Goal: Information Seeking & Learning: Find specific page/section

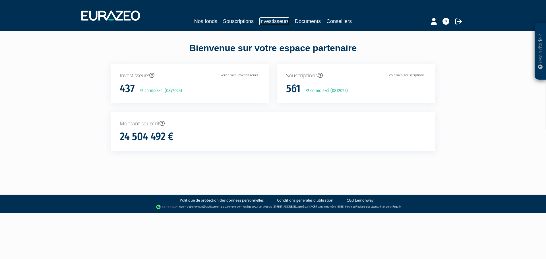
click at [281, 19] on link "Investisseurs" at bounding box center [274, 21] width 30 height 8
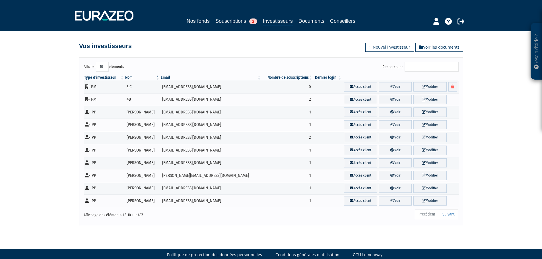
click at [418, 63] on input "Rechercher :" at bounding box center [431, 67] width 54 height 10
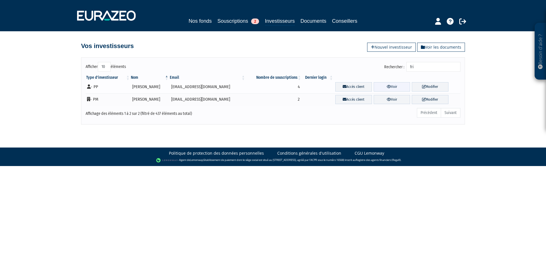
type input "fri"
click at [378, 86] on link "Voir" at bounding box center [392, 86] width 37 height 9
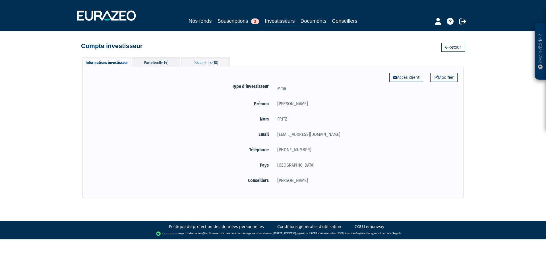
click at [163, 65] on div "Portefeuille (4)" at bounding box center [156, 61] width 48 height 9
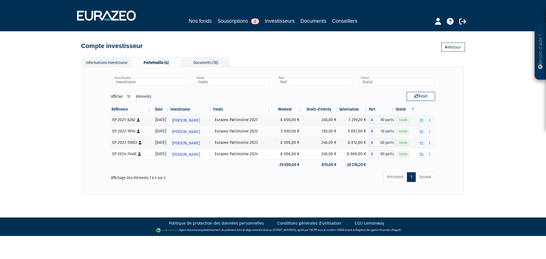
drag, startPoint x: 255, startPoint y: 154, endPoint x: 267, endPoint y: 154, distance: 12.0
click at [267, 154] on div "Eurazeo Patrimoine 2024" at bounding box center [242, 154] width 55 height 6
click at [269, 164] on td at bounding box center [242, 165] width 59 height 10
click at [425, 122] on button "button" at bounding box center [421, 120] width 7 height 7
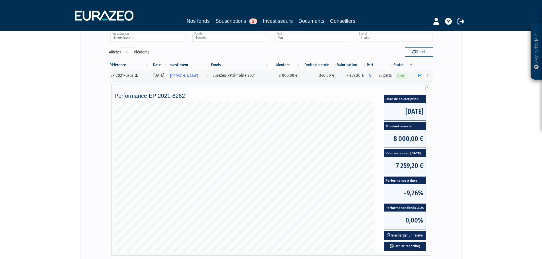
scroll to position [57, 0]
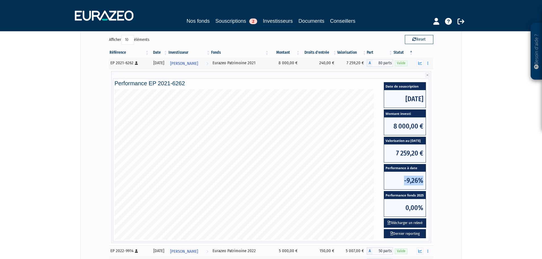
drag, startPoint x: 404, startPoint y: 183, endPoint x: 429, endPoint y: 185, distance: 24.9
click at [428, 185] on div "Date de souscription 20/12/2021 Montant investi 8 000,00 € Valorisation au 31/1…" at bounding box center [404, 164] width 53 height 150
click at [438, 187] on div "Investisseur MARIANNE FRITZ Marianne FRITZ Investisseur Fonds Eurazeo Patrimoin…" at bounding box center [270, 162] width 369 height 292
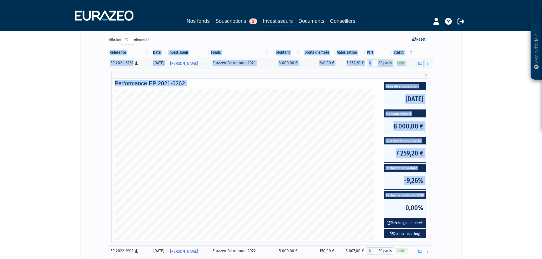
drag, startPoint x: 404, startPoint y: 209, endPoint x: 440, endPoint y: 211, distance: 35.4
click at [439, 211] on div "Investisseur MARIANNE FRITZ Marianne FRITZ Investisseur Fonds Eurazeo Patrimoin…" at bounding box center [270, 162] width 369 height 292
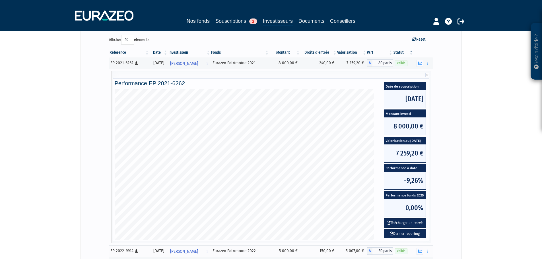
click at [441, 211] on div "Investisseur MARIANNE FRITZ Marianne FRITZ Investisseur Fonds Eurazeo Patrimoin…" at bounding box center [270, 162] width 369 height 292
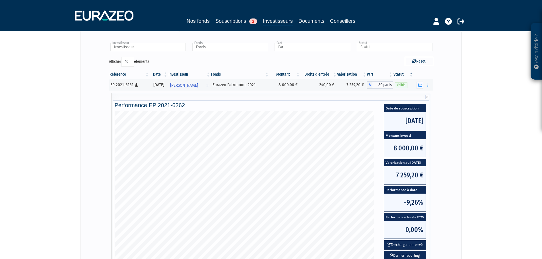
scroll to position [28, 0]
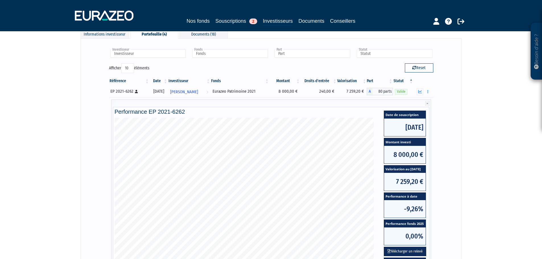
drag, startPoint x: 302, startPoint y: 91, endPoint x: 277, endPoint y: 95, distance: 25.3
click at [277, 95] on td "8 000,00 €" at bounding box center [284, 91] width 31 height 11
click at [426, 103] on icon at bounding box center [427, 103] width 4 height 5
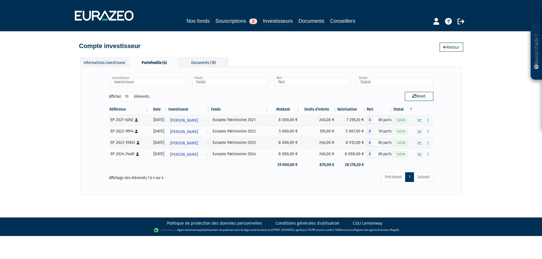
scroll to position [0, 0]
click at [284, 121] on td "8 000,00 €" at bounding box center [286, 119] width 31 height 11
click at [283, 120] on td "8 000,00 €" at bounding box center [286, 119] width 31 height 11
drag, startPoint x: 270, startPoint y: 154, endPoint x: 221, endPoint y: 157, distance: 49.0
click at [221, 157] on td "Eurazeo Patrimoine 2024" at bounding box center [242, 153] width 59 height 11
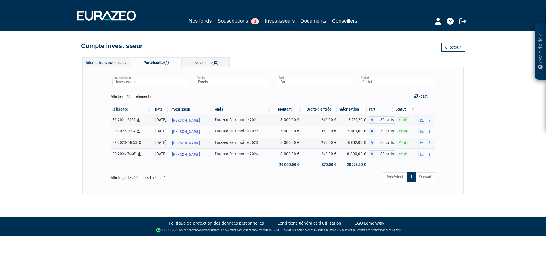
click at [237, 176] on div "Affichage des éléments 1 à 4 sur 4" at bounding box center [176, 176] width 130 height 9
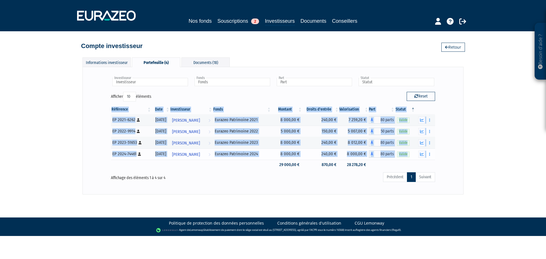
drag, startPoint x: 103, startPoint y: 113, endPoint x: 429, endPoint y: 158, distance: 328.5
click at [429, 158] on div "Investisseur MARIANNE FRITZ Marianne FRITZ Investisseur Fonds Eurazeo Patrimoin…" at bounding box center [272, 130] width 369 height 115
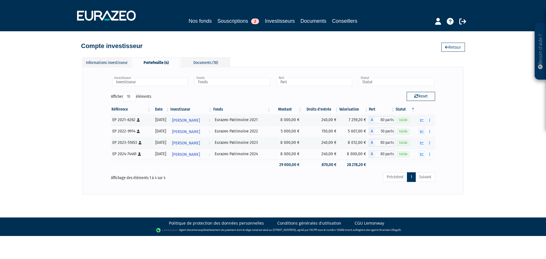
drag, startPoint x: 469, startPoint y: 188, endPoint x: 473, endPoint y: 186, distance: 4.3
click at [470, 188] on div "Besoin d'aide ? × J'ai besoin d'aide Si vous avez une question à propos du fonc…" at bounding box center [273, 97] width 546 height 195
drag, startPoint x: 335, startPoint y: 120, endPoint x: 354, endPoint y: 120, distance: 19.6
click at [354, 120] on tr "EP 2021-6262 [Français] Personne physique 31/12/2021 Marianne FRITZ Voir l'inve…" at bounding box center [273, 119] width 324 height 11
click at [348, 124] on td "7 259,20 €" at bounding box center [354, 119] width 30 height 11
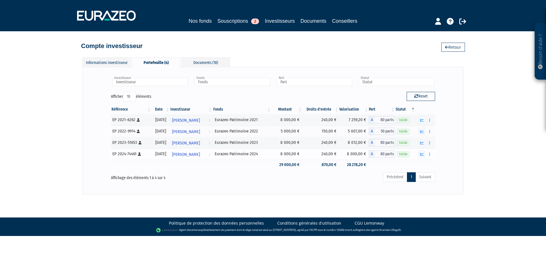
drag, startPoint x: 348, startPoint y: 155, endPoint x: 369, endPoint y: 157, distance: 21.1
click at [369, 157] on td "8 000,00 €" at bounding box center [354, 153] width 30 height 11
click at [362, 162] on td "28 278,20 €" at bounding box center [354, 165] width 30 height 10
click at [420, 144] on button "button" at bounding box center [421, 142] width 7 height 7
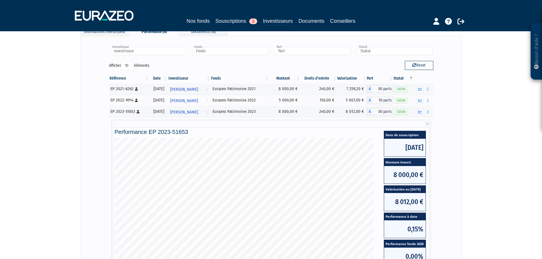
scroll to position [85, 0]
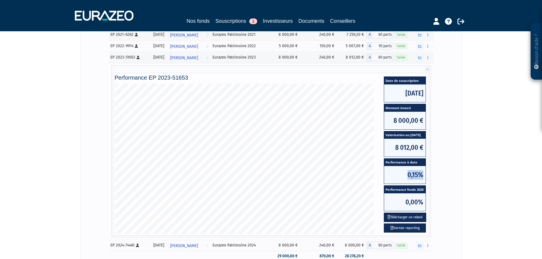
drag, startPoint x: 408, startPoint y: 178, endPoint x: 422, endPoint y: 176, distance: 14.6
click at [422, 176] on span "0,15%" at bounding box center [405, 175] width 42 height 18
click at [414, 181] on span "0,15%" at bounding box center [405, 175] width 42 height 18
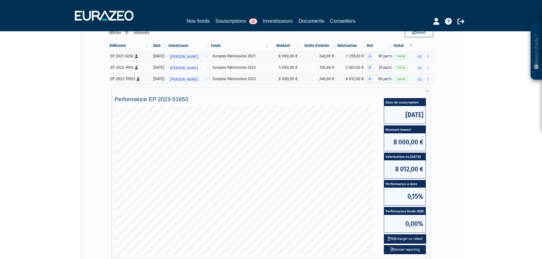
scroll to position [28, 0]
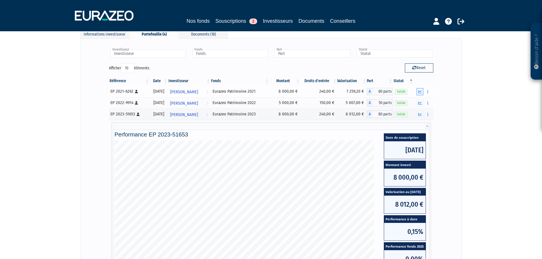
click at [422, 94] on button "button" at bounding box center [419, 91] width 7 height 7
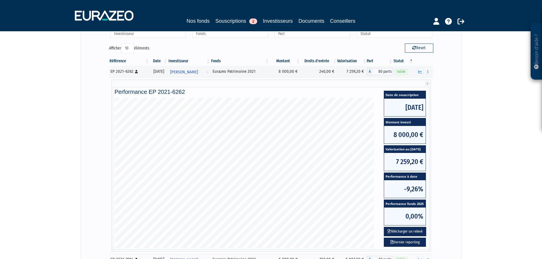
scroll to position [57, 0]
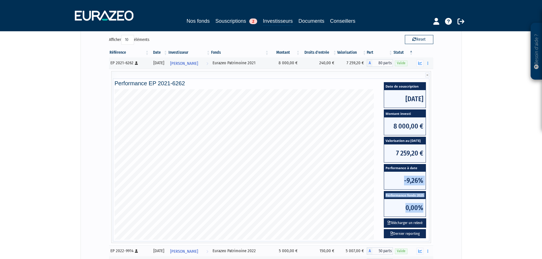
drag, startPoint x: 402, startPoint y: 178, endPoint x: 422, endPoint y: 216, distance: 43.0
click at [422, 216] on div "Date de souscription 20/12/2021 Montant investi 8 000,00 € Valorisation au 31/1…" at bounding box center [404, 160] width 45 height 159
click at [459, 199] on div "Investisseur MARIANNE FRITZ Marianne FRITZ Investisseur Fonds Eurazeo Patrimoin…" at bounding box center [270, 162] width 381 height 304
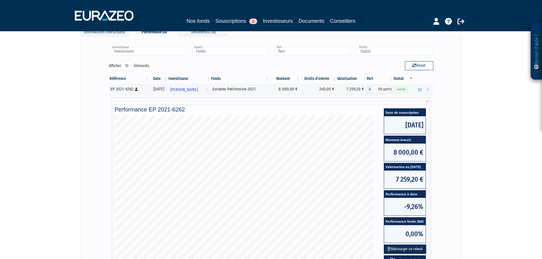
scroll to position [28, 0]
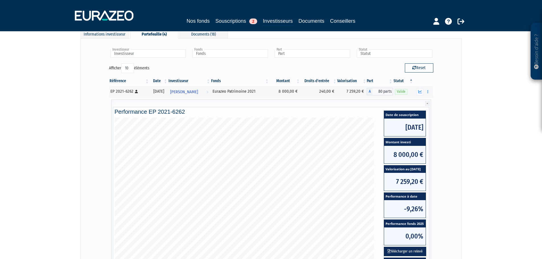
click at [427, 102] on icon at bounding box center [427, 103] width 4 height 5
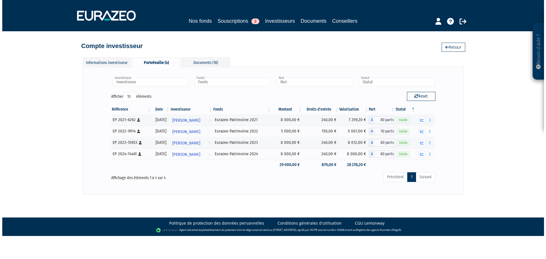
scroll to position [0, 0]
drag, startPoint x: 348, startPoint y: 120, endPoint x: 368, endPoint y: 125, distance: 20.7
click at [368, 125] on td "7 259,20 €" at bounding box center [354, 119] width 30 height 11
drag, startPoint x: 465, startPoint y: 142, endPoint x: 468, endPoint y: 140, distance: 3.2
click at [468, 140] on div "Besoin d'aide ? × J'ai besoin d'aide Si vous avez une question à propos du fonc…" at bounding box center [273, 97] width 546 height 195
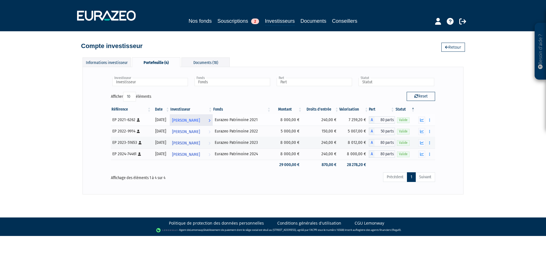
drag, startPoint x: 154, startPoint y: 119, endPoint x: 181, endPoint y: 116, distance: 27.1
click at [180, 116] on tr "EP 2021-6262 [Français] Personne physique 31/12/2021 Marianne FRITZ Voir l'inve…" at bounding box center [273, 119] width 324 height 11
click at [80, 124] on div "Besoin d'aide ? × J'ai besoin d'aide Si vous avez une question à propos du fonc…" at bounding box center [273, 97] width 546 height 195
drag, startPoint x: 165, startPoint y: 179, endPoint x: 115, endPoint y: 180, distance: 50.4
click at [119, 179] on div "Affichage des éléments 1 à 4 sur 4" at bounding box center [176, 176] width 130 height 9
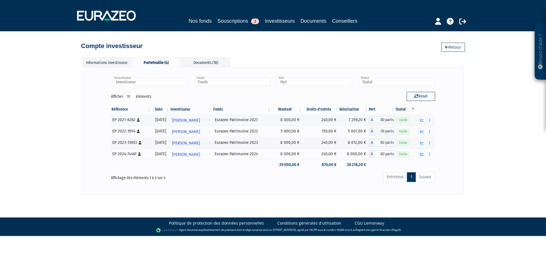
click at [110, 181] on div "Affichage des éléments 1 à 4 sur 4" at bounding box center [176, 178] width 139 height 13
click at [278, 20] on link "Investisseurs" at bounding box center [280, 21] width 30 height 9
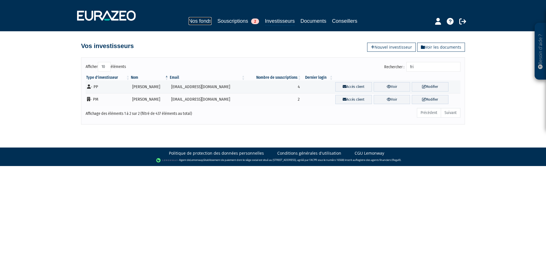
click at [195, 20] on link "Nos fonds" at bounding box center [200, 21] width 23 height 8
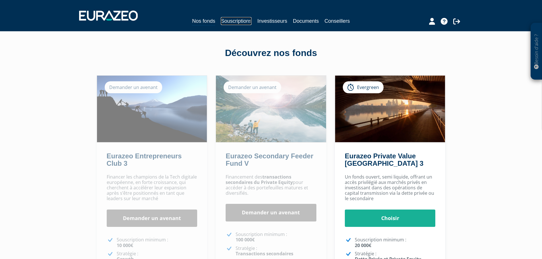
click at [248, 21] on link "Souscriptions" at bounding box center [236, 21] width 31 height 8
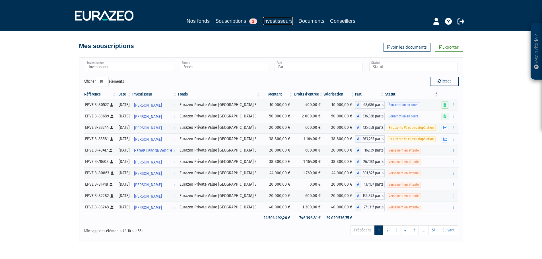
click at [272, 18] on link "Investisseurs" at bounding box center [278, 21] width 30 height 8
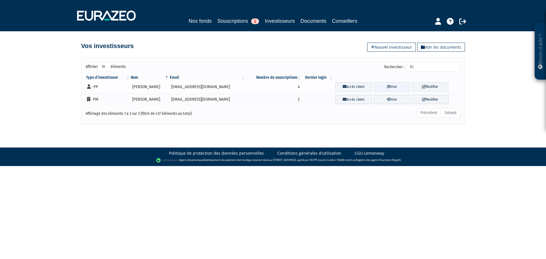
click at [377, 89] on link "Voir" at bounding box center [392, 86] width 37 height 9
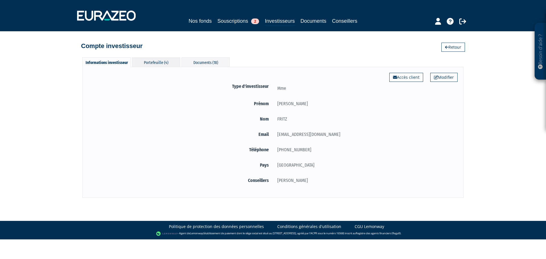
click at [164, 63] on div "Portefeuille (4)" at bounding box center [156, 61] width 48 height 9
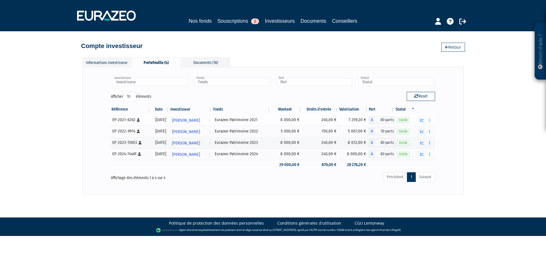
click at [234, 120] on div "Eurazeo Patrimoine 2021" at bounding box center [242, 120] width 55 height 6
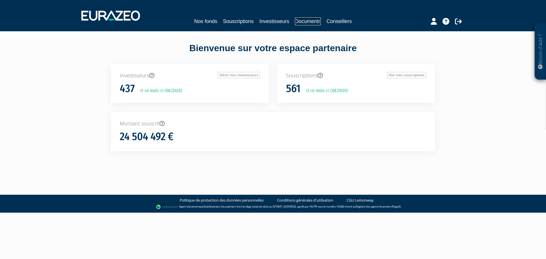
click at [309, 22] on link "Documents" at bounding box center [308, 21] width 26 height 8
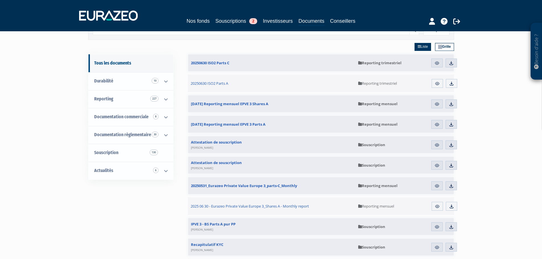
scroll to position [57, 0]
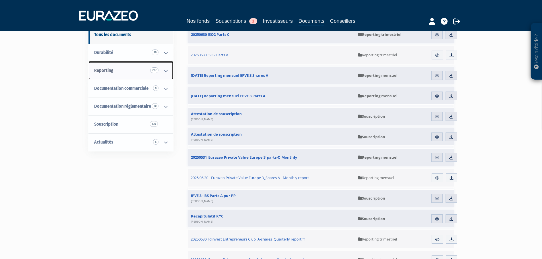
click at [163, 71] on icon at bounding box center [165, 71] width 15 height 18
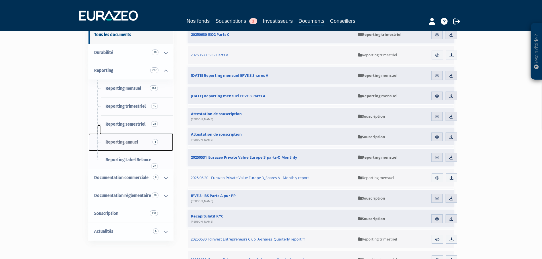
click at [121, 144] on span "Reporting annuel 4" at bounding box center [122, 141] width 32 height 5
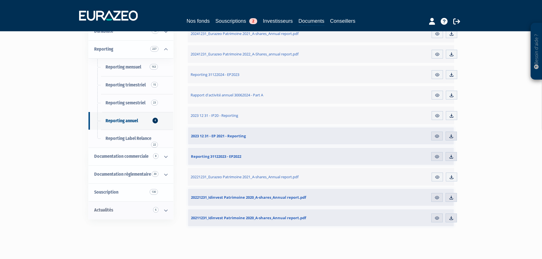
scroll to position [85, 0]
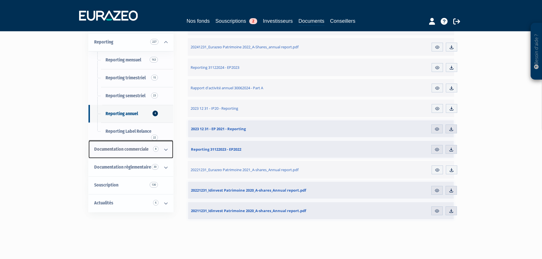
click at [163, 150] on icon at bounding box center [165, 150] width 15 height 18
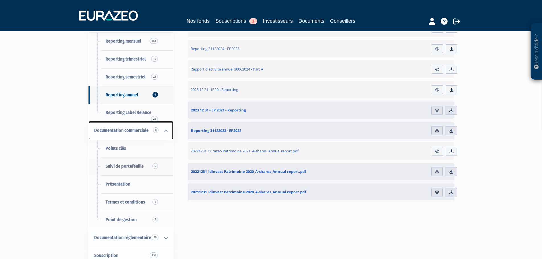
scroll to position [142, 0]
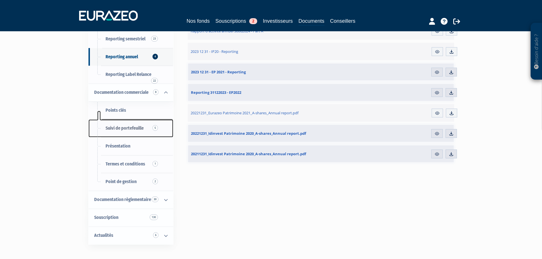
click at [136, 131] on span "Suivi de portefeuille 5" at bounding box center [125, 127] width 38 height 5
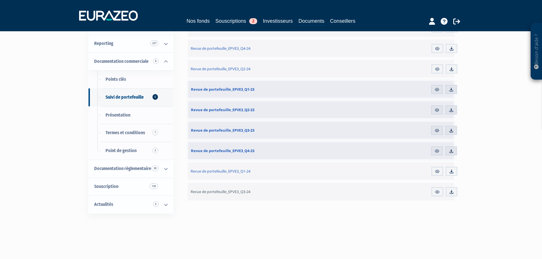
scroll to position [85, 0]
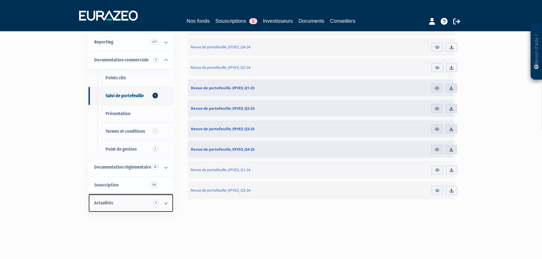
click at [159, 203] on icon at bounding box center [165, 204] width 15 height 18
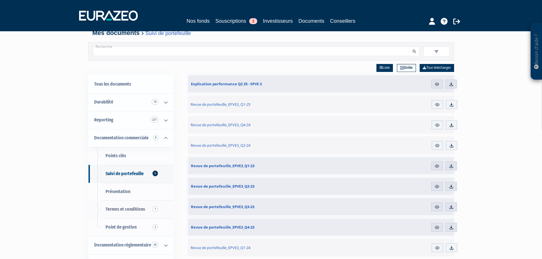
scroll to position [0, 0]
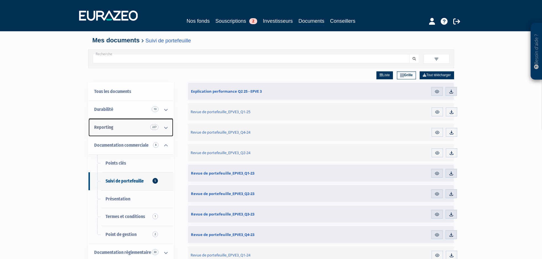
click at [164, 127] on icon at bounding box center [165, 128] width 15 height 18
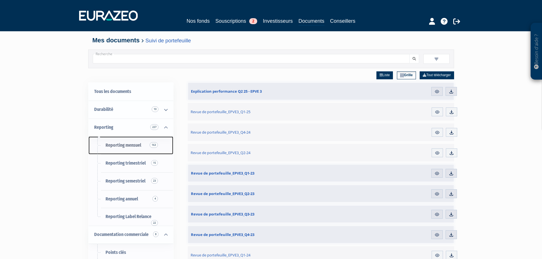
click at [142, 146] on link "Reporting mensuel 163" at bounding box center [130, 146] width 85 height 18
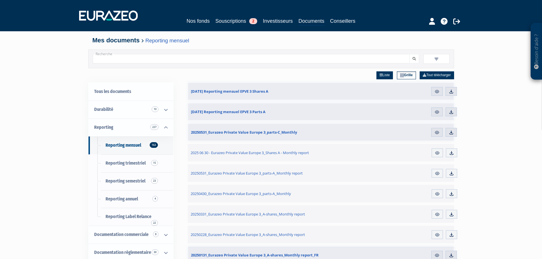
click at [141, 43] on h4 "Mes documents Reporting mensuel" at bounding box center [270, 40] width 357 height 7
click at [141, 41] on h4 "Mes documents Reporting mensuel" at bounding box center [270, 40] width 357 height 7
click at [118, 94] on link "Tous les documents" at bounding box center [130, 92] width 85 height 18
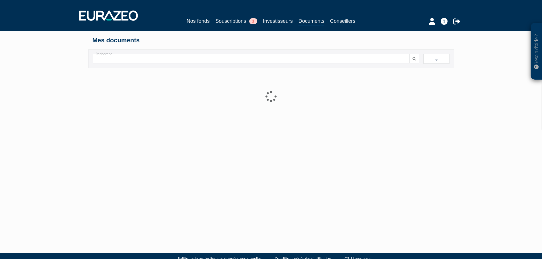
click at [135, 58] on input "Recherche" at bounding box center [251, 58] width 317 height 9
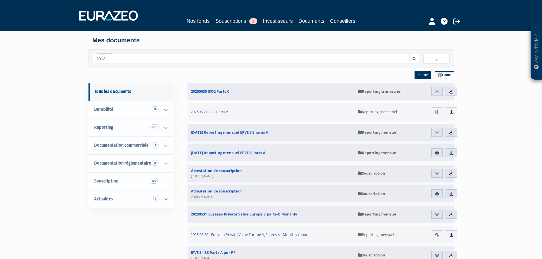
type input "2018"
click at [413, 59] on icon "submit" at bounding box center [413, 58] width 3 height 3
